Goal: Transaction & Acquisition: Purchase product/service

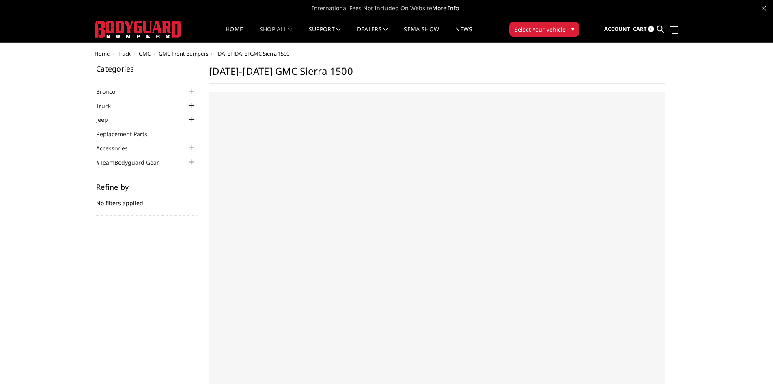
select select "US"
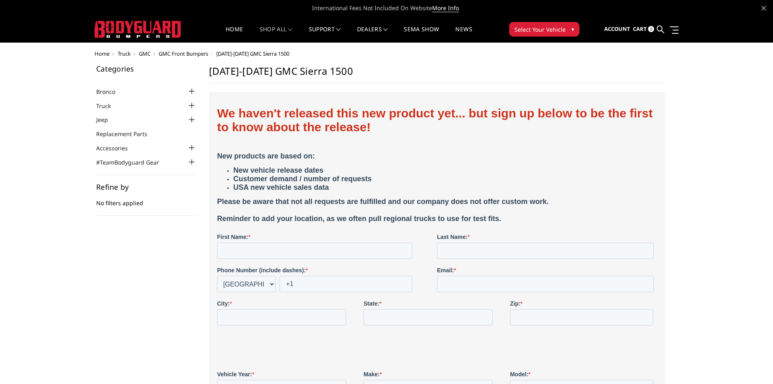
click at [191, 105] on div at bounding box center [192, 106] width 10 height 10
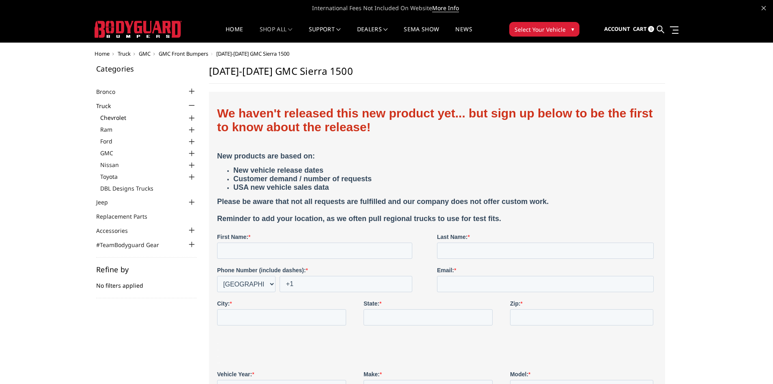
click at [117, 117] on link "Chevrolet" at bounding box center [148, 117] width 97 height 9
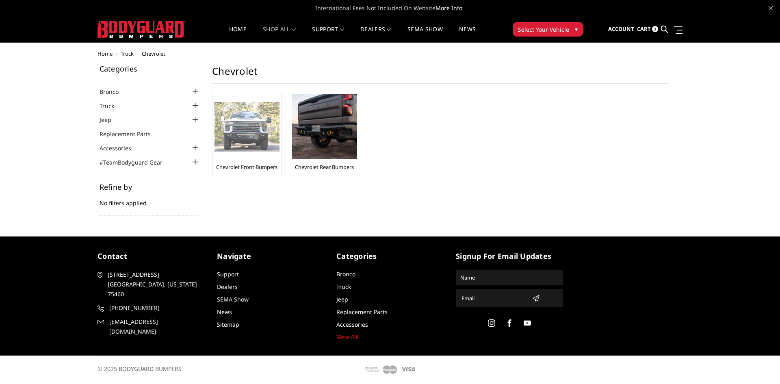
click at [244, 143] on img at bounding box center [246, 127] width 65 height 50
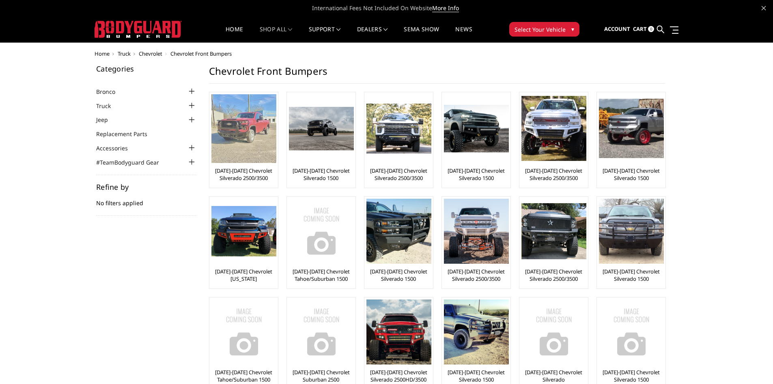
click at [249, 172] on link "[DATE]-[DATE] Chevrolet Silverado 2500/3500" at bounding box center [244, 174] width 65 height 15
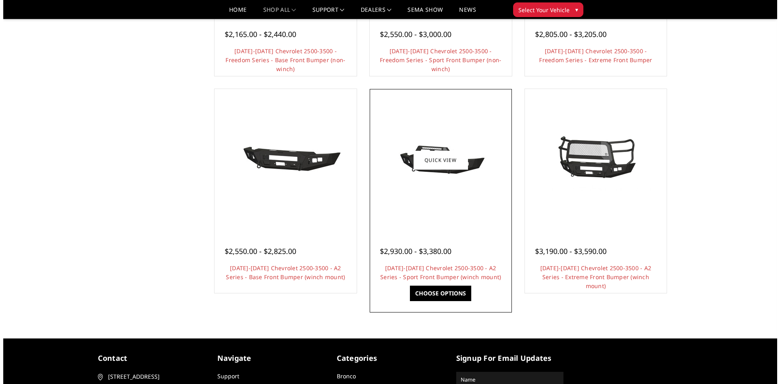
scroll to position [447, 0]
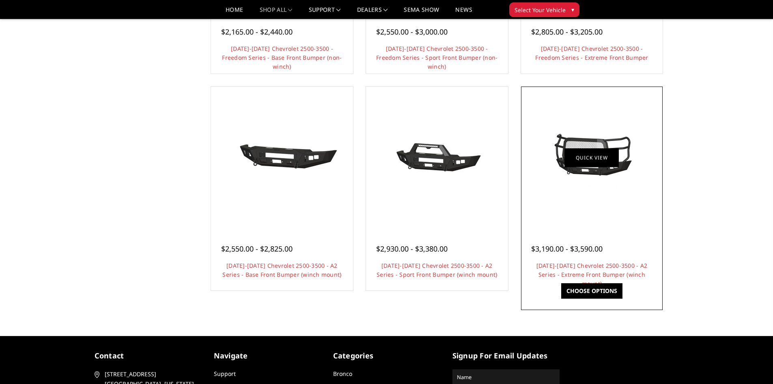
click at [590, 161] on link "Quick view" at bounding box center [592, 157] width 54 height 19
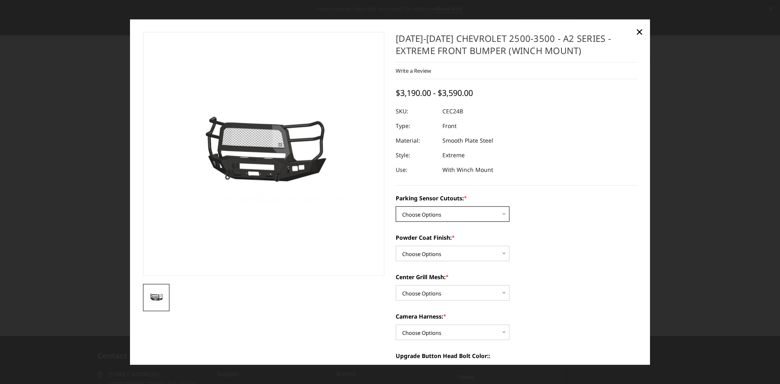
click at [453, 212] on select "Choose Options No - Without Parking Sensor Cutouts Yes - With Parking Sensor Cu…" at bounding box center [452, 213] width 114 height 15
select select "2246"
click at [395, 206] on select "Choose Options No - Without Parking Sensor Cutouts Yes - With Parking Sensor Cu…" at bounding box center [452, 213] width 114 height 15
click at [454, 253] on select "Choose Options Bare Metal Textured Black Powder Coat" at bounding box center [452, 253] width 114 height 15
select select "2248"
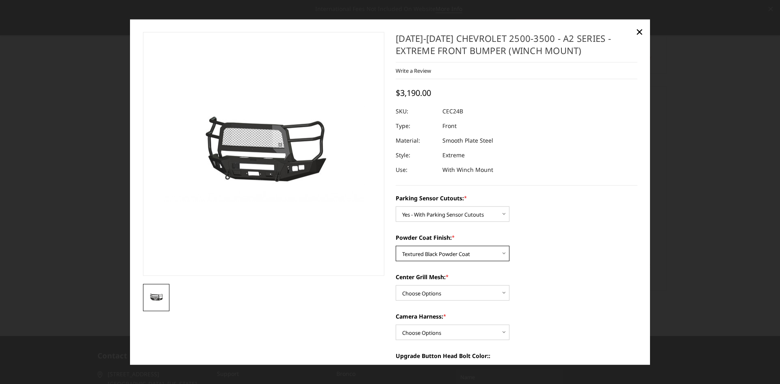
click at [395, 246] on select "Choose Options Bare Metal Textured Black Powder Coat" at bounding box center [452, 253] width 114 height 15
click at [457, 290] on select "Choose Options With Center Grill Mesh Without Center Grill Mesh" at bounding box center [452, 292] width 114 height 15
select select "2250"
click at [395, 285] on select "Choose Options With Center Grill Mesh Without Center Grill Mesh" at bounding box center [452, 292] width 114 height 15
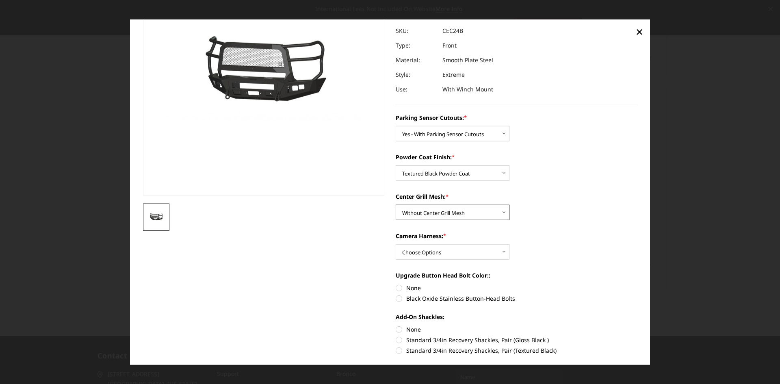
scroll to position [81, 0]
click at [443, 247] on select "Choose Options WITH Camera Harness WITHOUT Camera Harness" at bounding box center [452, 250] width 114 height 15
select select "2252"
click at [395, 243] on select "Choose Options WITH Camera Harness WITHOUT Camera Harness" at bounding box center [452, 250] width 114 height 15
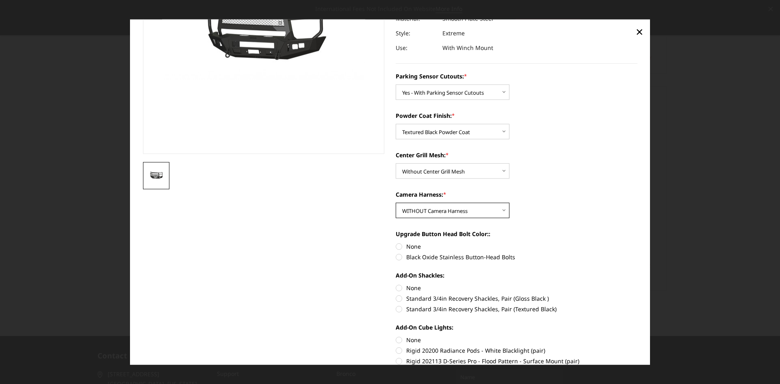
scroll to position [162, 0]
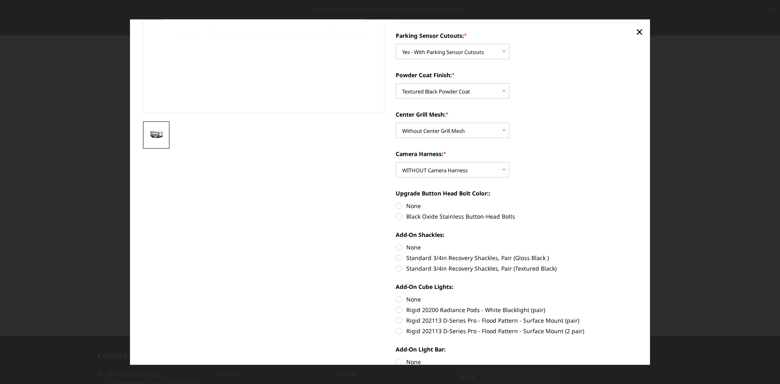
click at [397, 207] on label "None" at bounding box center [516, 205] width 242 height 9
click at [396, 202] on input "None" at bounding box center [395, 201] width 0 height 0
radio input "true"
click at [397, 248] on label "None" at bounding box center [516, 247] width 242 height 9
click at [396, 243] on input "None" at bounding box center [395, 243] width 0 height 0
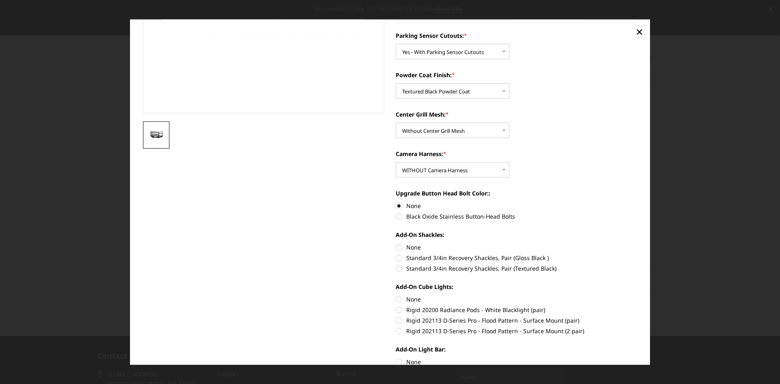
radio input "true"
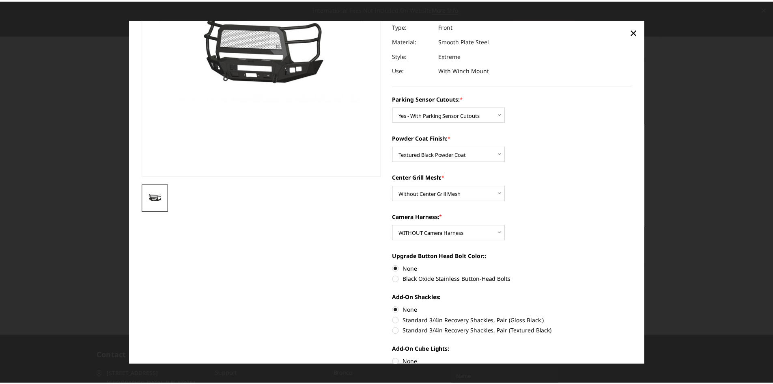
scroll to position [0, 0]
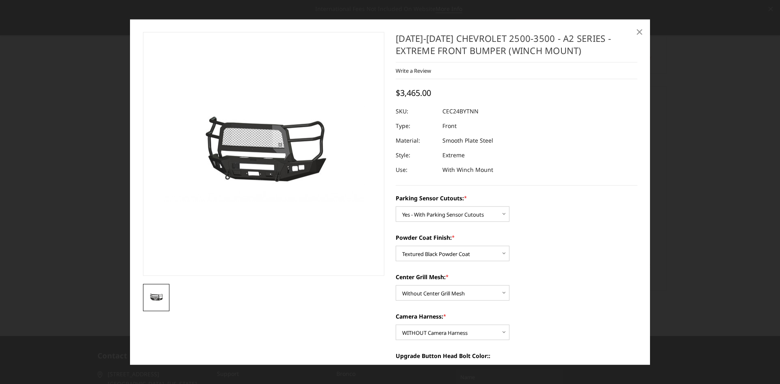
click at [638, 29] on span "×" at bounding box center [638, 31] width 7 height 17
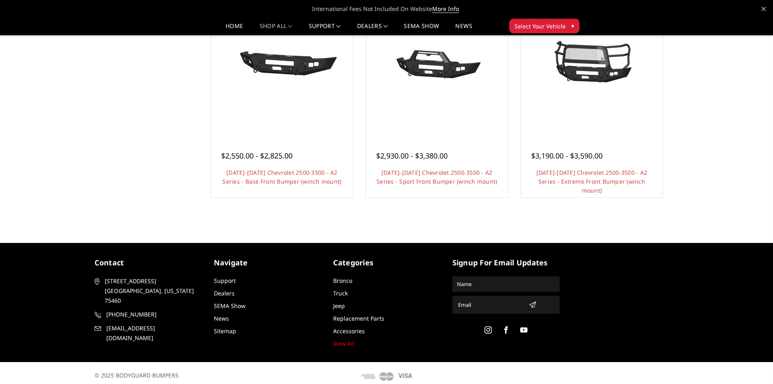
scroll to position [546, 0]
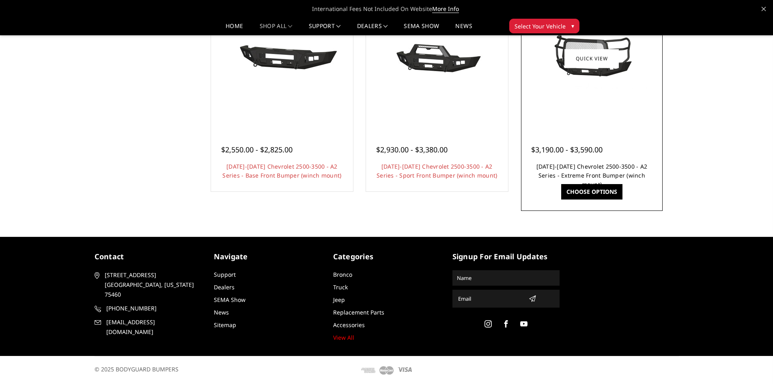
click at [586, 167] on link "2024-2025 Chevrolet 2500-3500 - A2 Series - Extreme Front Bumper (winch mount)" at bounding box center [592, 175] width 111 height 26
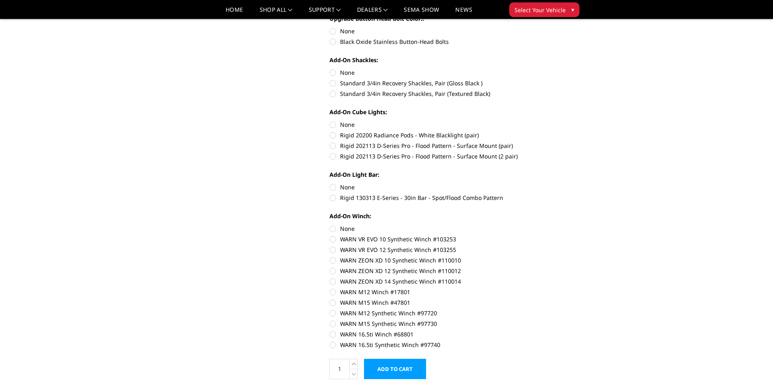
scroll to position [365, 0]
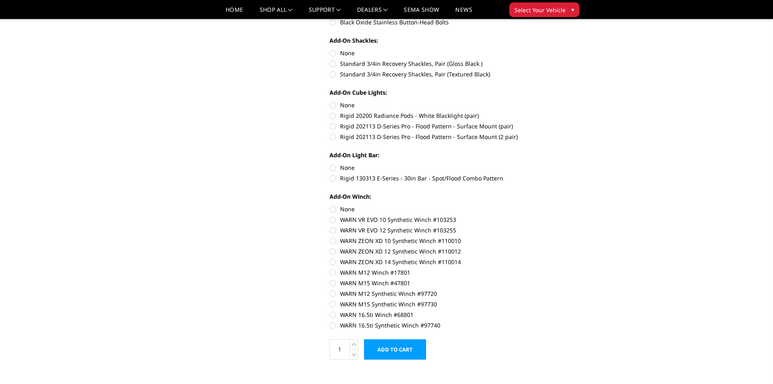
click at [332, 251] on label "WARN ZEON XD 12 Synthetic Winch #110012" at bounding box center [442, 251] width 224 height 9
click at [554, 237] on input "WARN ZEON XD 12 Synthetic Winch #110012" at bounding box center [554, 236] width 0 height 0
radio input "true"
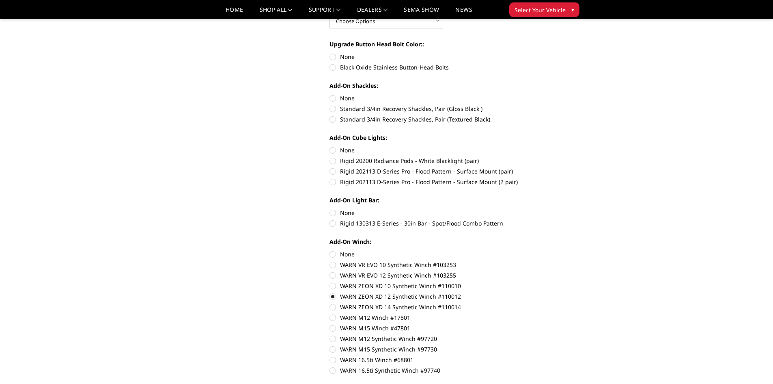
scroll to position [325, 0]
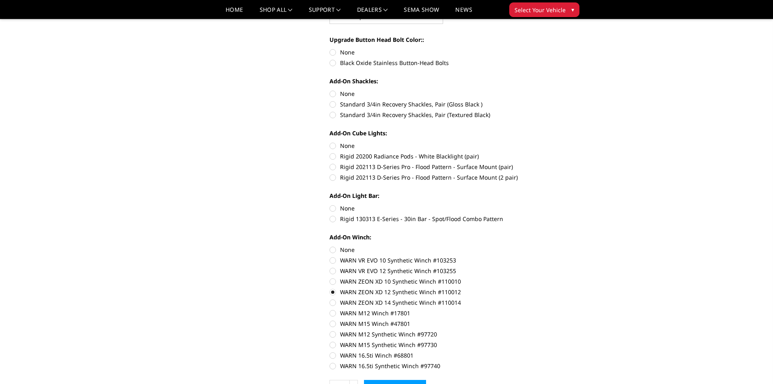
click at [332, 292] on label "WARN ZEON XD 12 Synthetic Winch #110012" at bounding box center [442, 291] width 224 height 9
click at [554, 277] on input "WARN ZEON XD 12 Synthetic Winch #110012" at bounding box center [554, 277] width 0 height 0
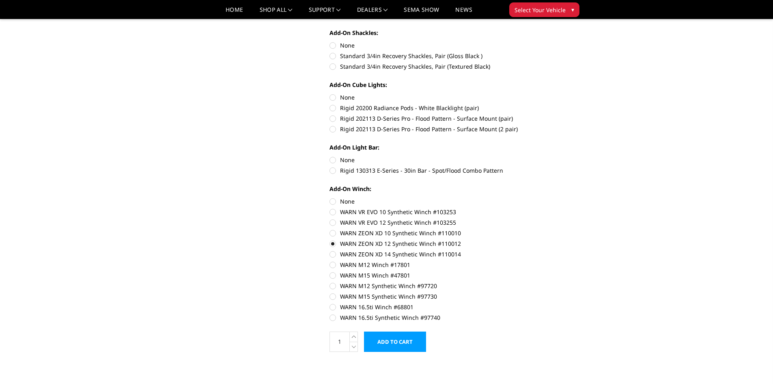
scroll to position [447, 0]
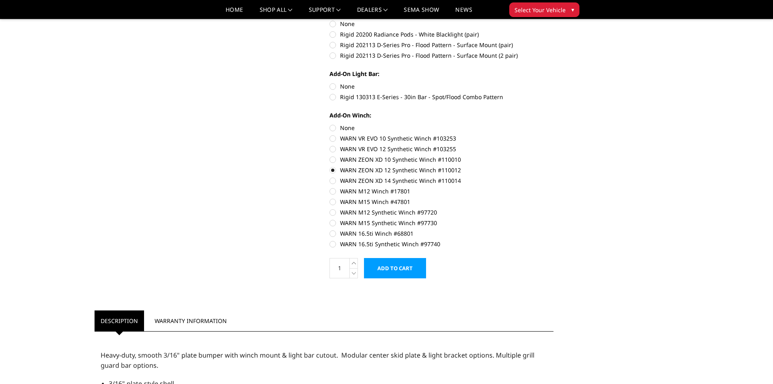
drag, startPoint x: 333, startPoint y: 127, endPoint x: 344, endPoint y: 139, distance: 15.8
click at [333, 128] on label "None" at bounding box center [442, 127] width 224 height 9
click at [330, 124] on input "None" at bounding box center [330, 123] width 0 height 0
radio input "true"
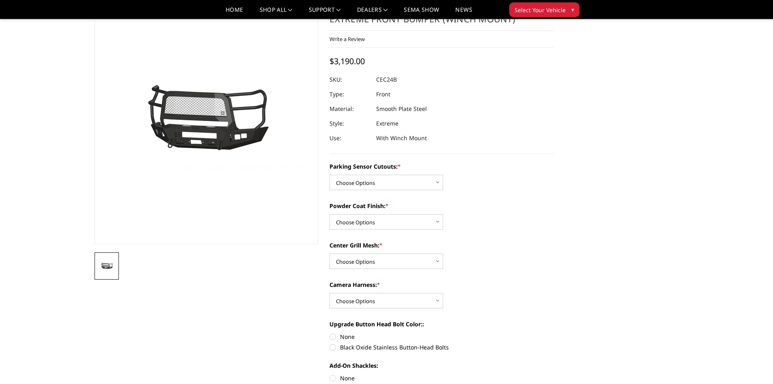
scroll to position [0, 0]
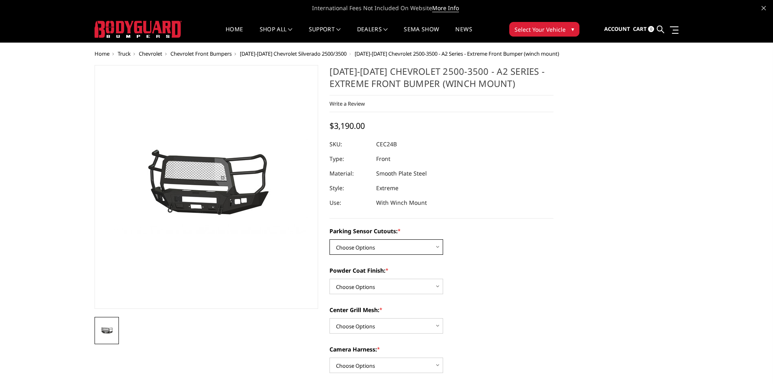
click at [427, 243] on select "Choose Options No - Without Parking Sensor Cutouts Yes - With Parking Sensor Cu…" at bounding box center [387, 246] width 114 height 15
select select "2246"
click at [330, 239] on select "Choose Options No - Without Parking Sensor Cutouts Yes - With Parking Sensor Cu…" at bounding box center [387, 246] width 114 height 15
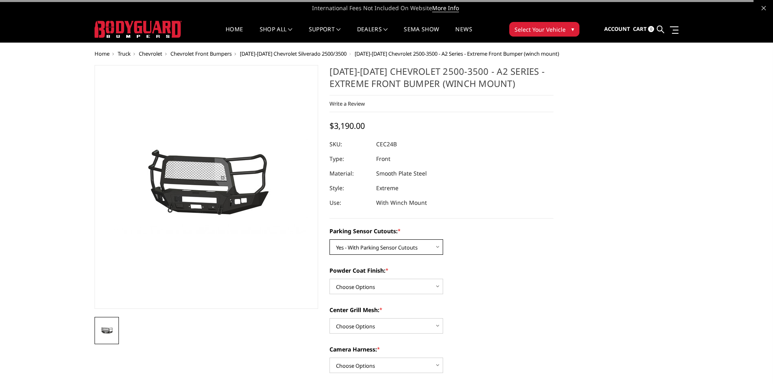
scroll to position [81, 0]
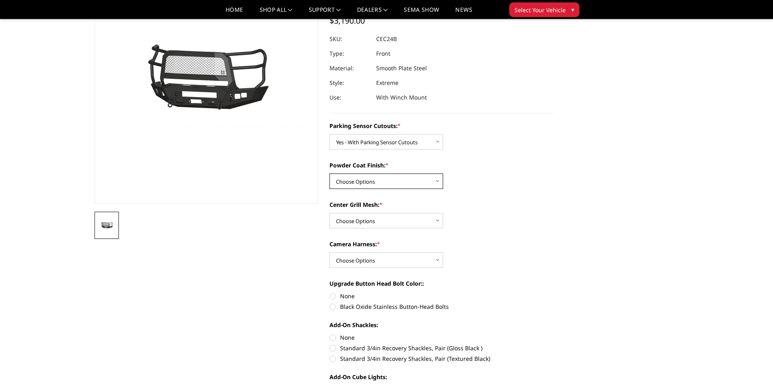
click at [416, 181] on select "Choose Options Bare Metal Textured Black Powder Coat" at bounding box center [387, 180] width 114 height 15
select select "2248"
click at [330, 173] on select "Choose Options Bare Metal Textured Black Powder Coat" at bounding box center [387, 180] width 114 height 15
click at [402, 216] on select "Choose Options With Center Grill Mesh Without Center Grill Mesh" at bounding box center [387, 220] width 114 height 15
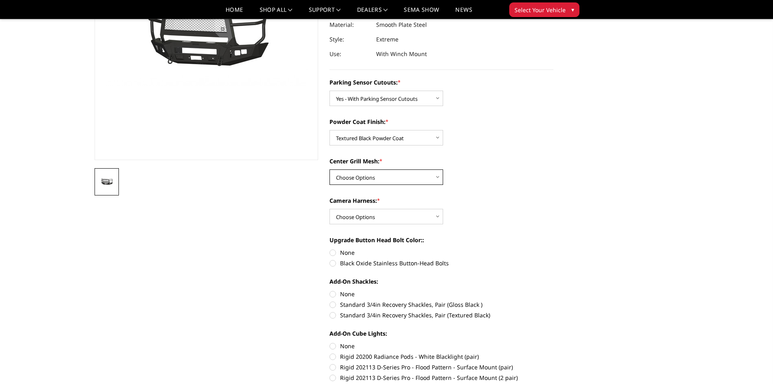
scroll to position [162, 0]
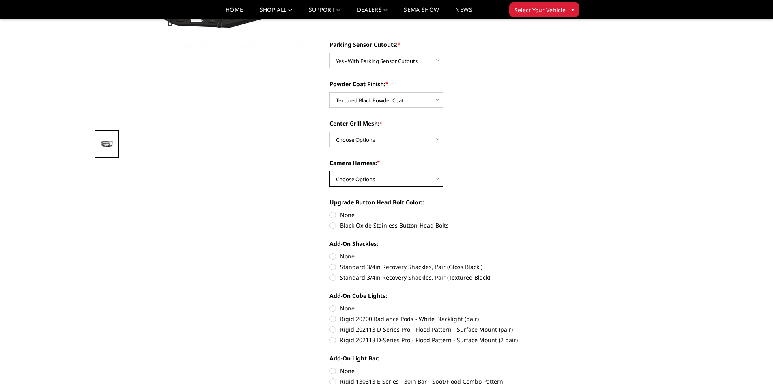
click at [423, 173] on select "Choose Options WITH Camera Harness WITHOUT Camera Harness" at bounding box center [387, 178] width 114 height 15
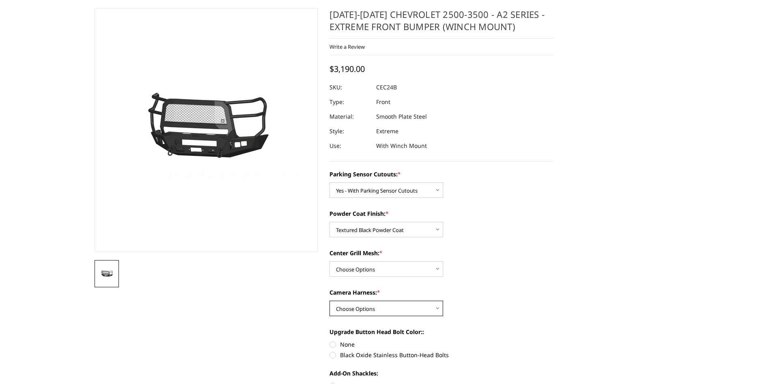
scroll to position [0, 0]
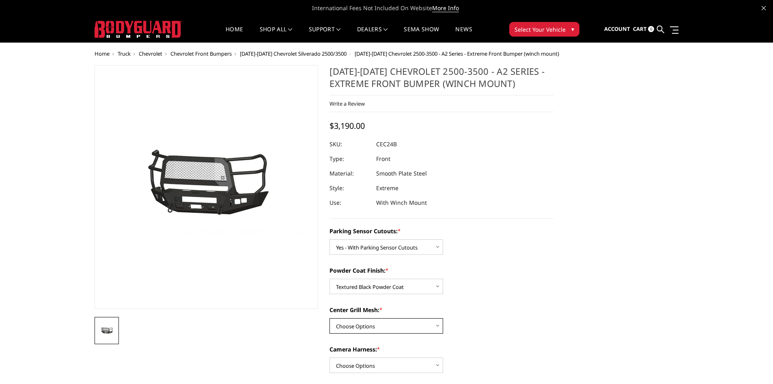
click at [434, 321] on select "Choose Options With Center Grill Mesh Without Center Grill Mesh" at bounding box center [387, 325] width 114 height 15
select select "2249"
click at [330, 318] on select "Choose Options With Center Grill Mesh Without Center Grill Mesh" at bounding box center [387, 325] width 114 height 15
click at [300, 53] on span "[DATE]-[DATE] Chevrolet Silverado 2500/3500" at bounding box center [293, 53] width 107 height 7
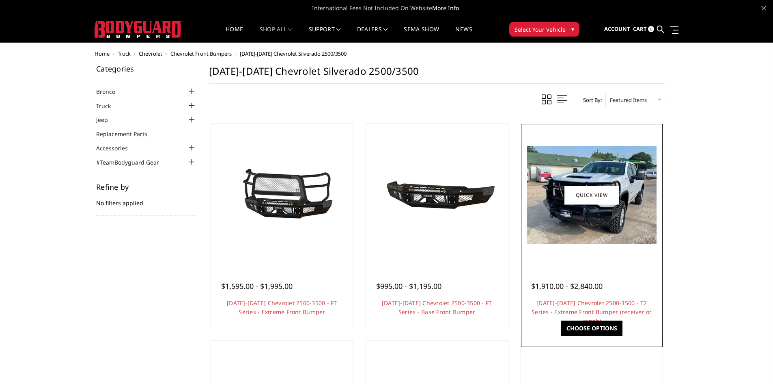
scroll to position [122, 0]
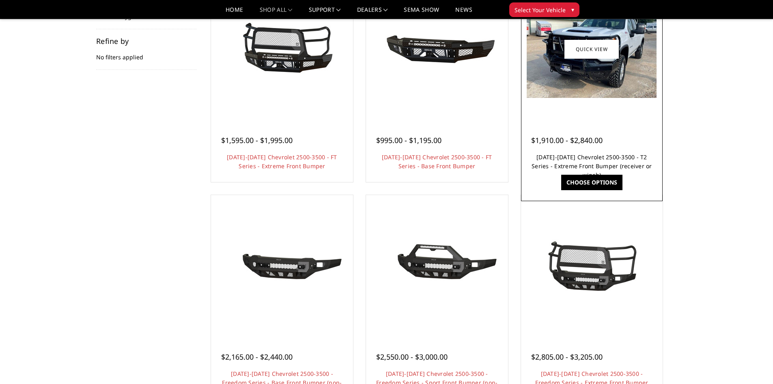
click at [582, 160] on link "[DATE]-[DATE] Chevrolet 2500-3500 - T2 Series - Extreme Front Bumper (receiver …" at bounding box center [592, 166] width 121 height 26
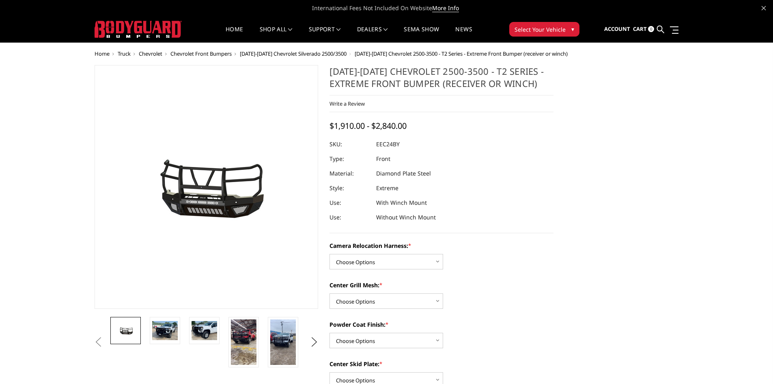
scroll to position [41, 0]
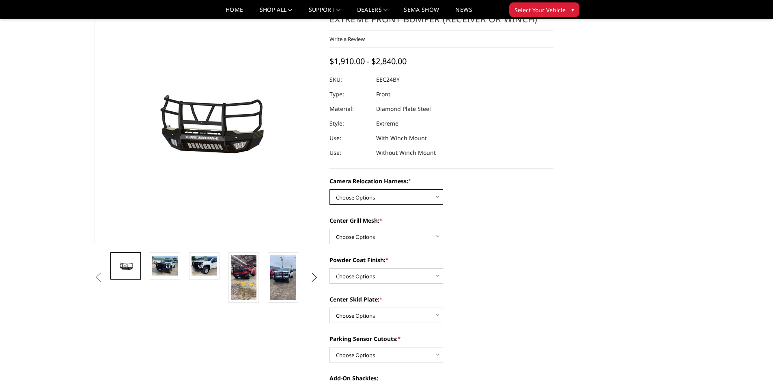
click at [416, 194] on select "Choose Options Without camera harness With camera harness" at bounding box center [387, 196] width 114 height 15
select select "3732"
click at [330, 189] on select "Choose Options Without camera harness With camera harness" at bounding box center [387, 196] width 114 height 15
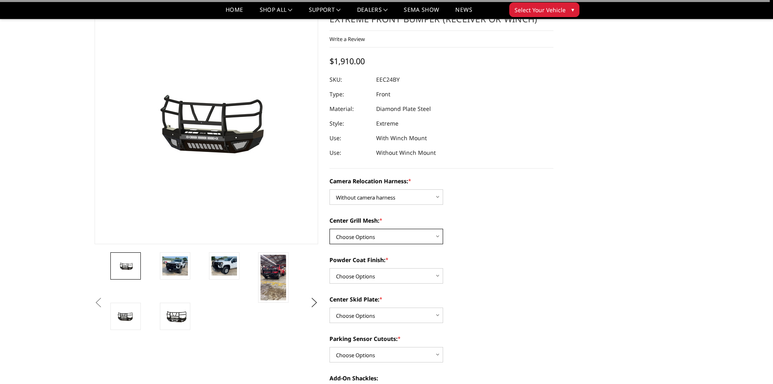
click at [411, 235] on select "Choose Options Without expanded metal With expanded metal" at bounding box center [387, 236] width 114 height 15
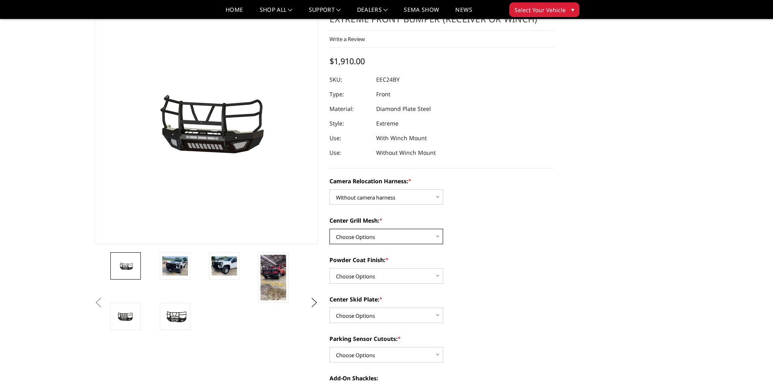
select select "3729"
click at [330, 229] on select "Choose Options Without expanded metal With expanded metal" at bounding box center [387, 236] width 114 height 15
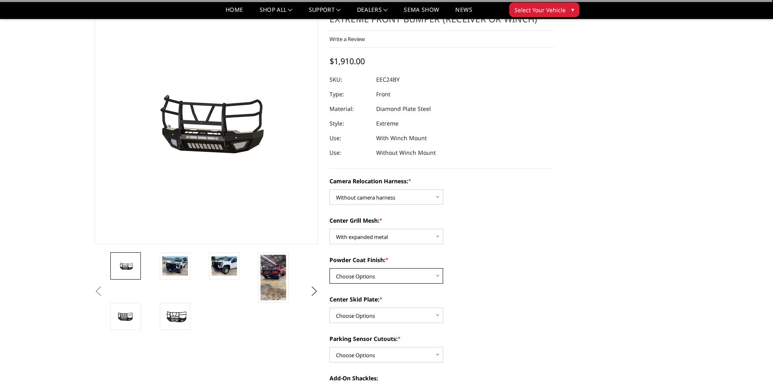
click at [408, 272] on select "Choose Options Textured Black Powder Coat Gloss Black Powder Coat Bare Metal" at bounding box center [387, 275] width 114 height 15
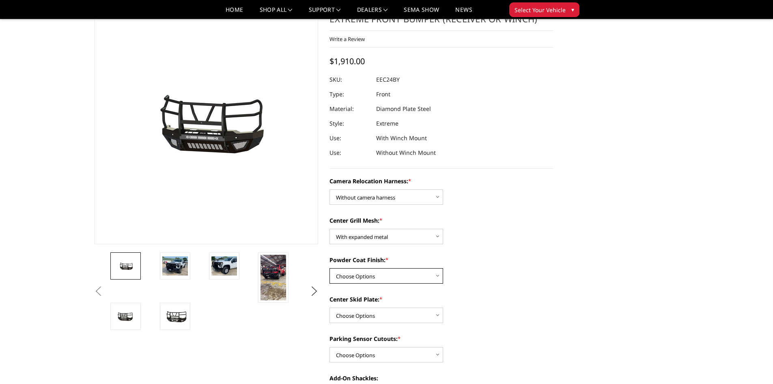
select select "3728"
click at [330, 268] on select "Choose Options Textured Black Powder Coat Gloss Black Powder Coat Bare Metal" at bounding box center [387, 275] width 114 height 15
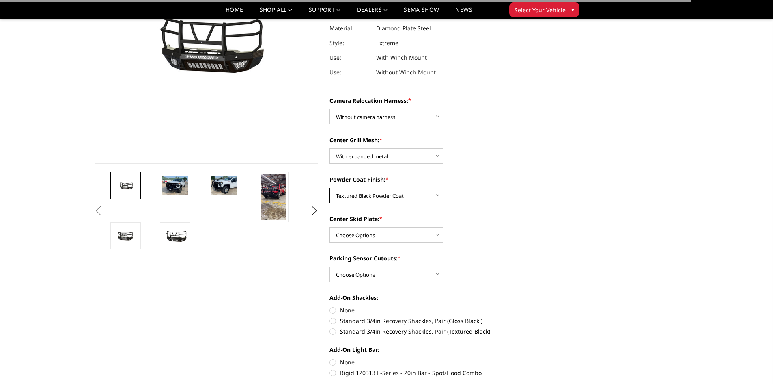
scroll to position [122, 0]
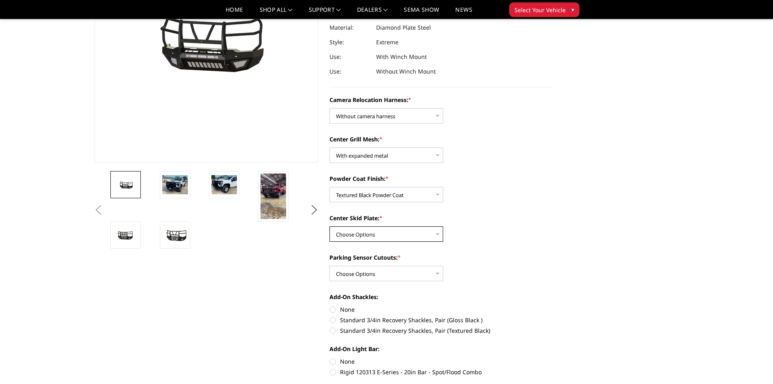
click at [391, 230] on select "Choose Options Winch Mount Skid Plate Standard Skid Plate (included) 2" Receive…" at bounding box center [387, 233] width 114 height 15
select select "3725"
click at [330, 226] on select "Choose Options Winch Mount Skid Plate Standard Skid Plate (included) 2" Receive…" at bounding box center [387, 233] width 114 height 15
click at [406, 272] on select "Choose Options Yes - With Parking Sensor Cutouts" at bounding box center [387, 273] width 114 height 15
select select "3722"
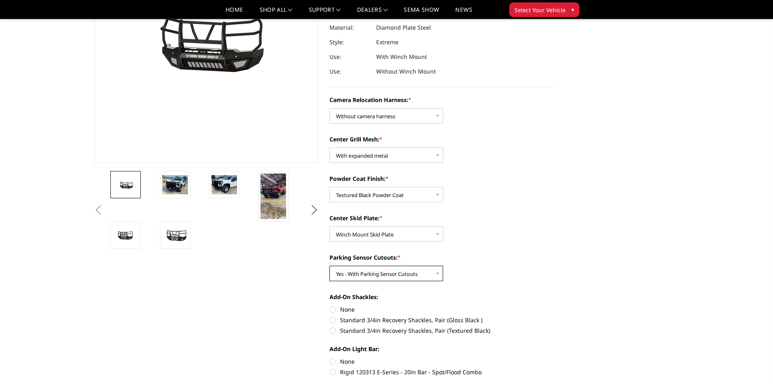
click at [330, 266] on select "Choose Options Yes - With Parking Sensor Cutouts" at bounding box center [387, 273] width 114 height 15
click at [333, 310] on label "None" at bounding box center [442, 309] width 224 height 9
click at [330, 305] on input "None" at bounding box center [330, 305] width 0 height 0
radio input "true"
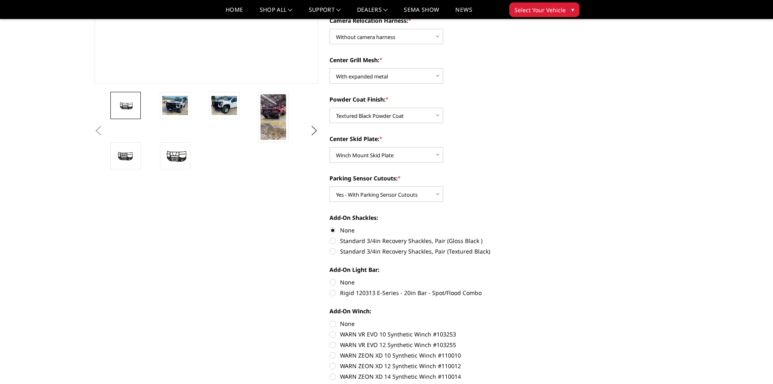
scroll to position [203, 0]
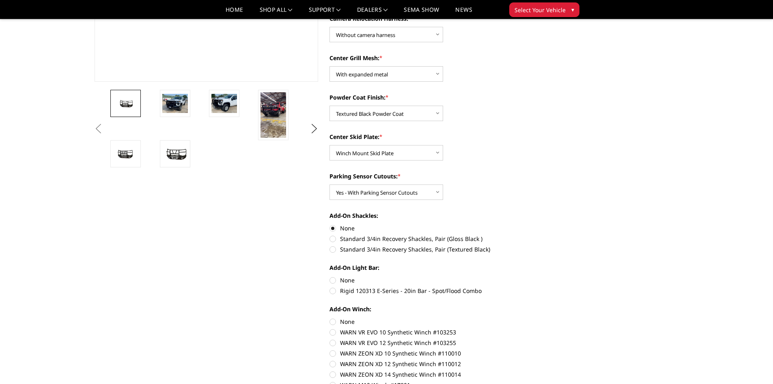
click at [333, 280] on label "None" at bounding box center [442, 280] width 224 height 9
click at [330, 276] on input "None" at bounding box center [330, 276] width 0 height 0
radio input "true"
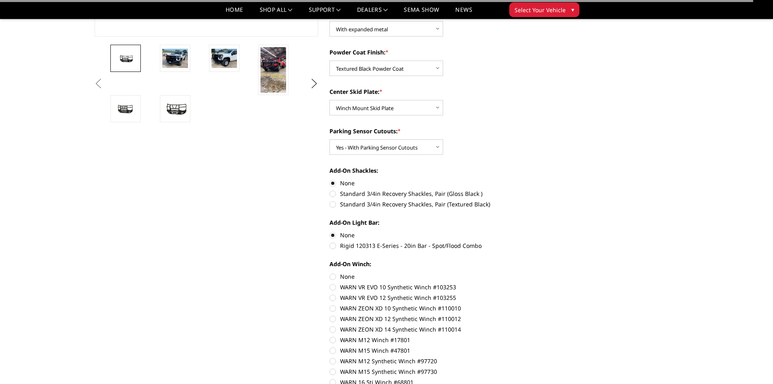
scroll to position [284, 0]
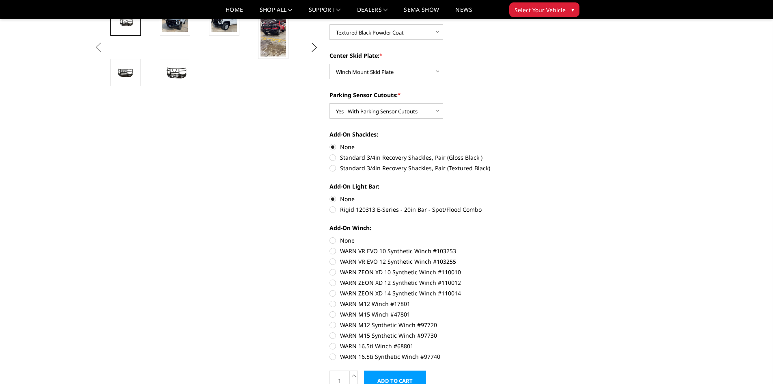
click at [333, 238] on label "None" at bounding box center [442, 240] width 224 height 9
click at [330, 236] on input "None" at bounding box center [330, 236] width 0 height 0
radio input "true"
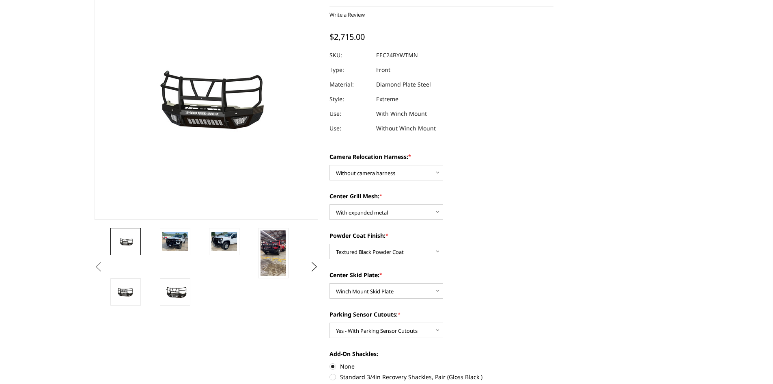
scroll to position [0, 0]
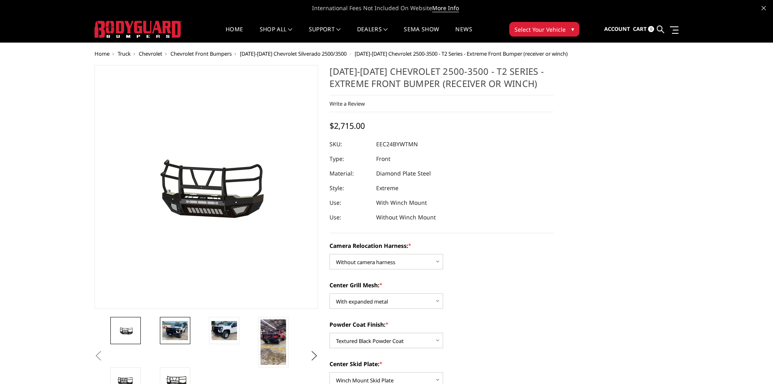
click at [175, 326] on img at bounding box center [175, 330] width 26 height 19
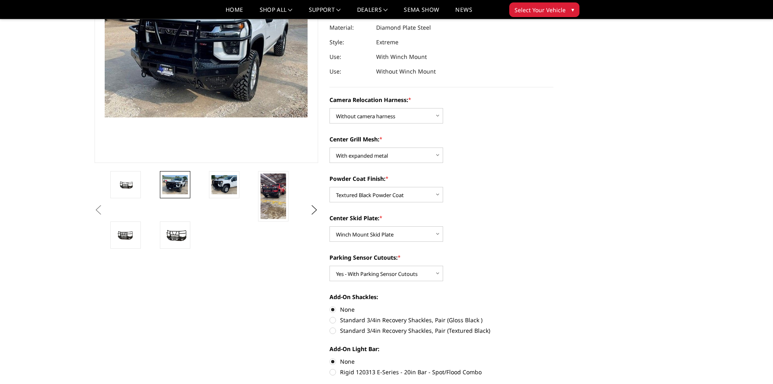
scroll to position [41, 0]
